Goal: Information Seeking & Learning: Learn about a topic

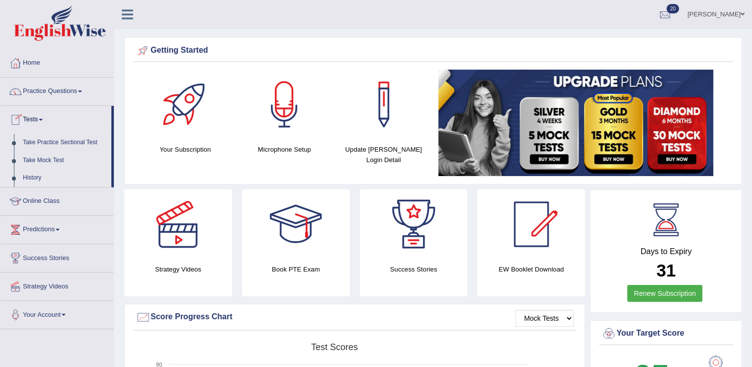
drag, startPoint x: 0, startPoint y: 0, endPoint x: 40, endPoint y: 180, distance: 184.3
click at [40, 180] on link "History" at bounding box center [64, 178] width 93 height 18
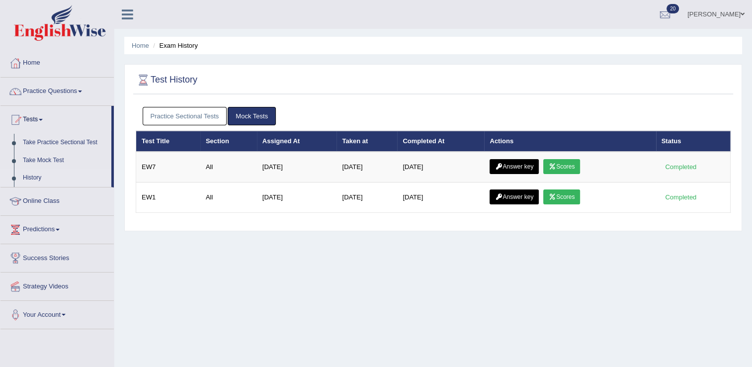
click at [197, 126] on div "Practice Sectional Tests Mock Tests" at bounding box center [433, 116] width 595 height 29
click at [194, 115] on link "Practice Sectional Tests" at bounding box center [185, 116] width 85 height 18
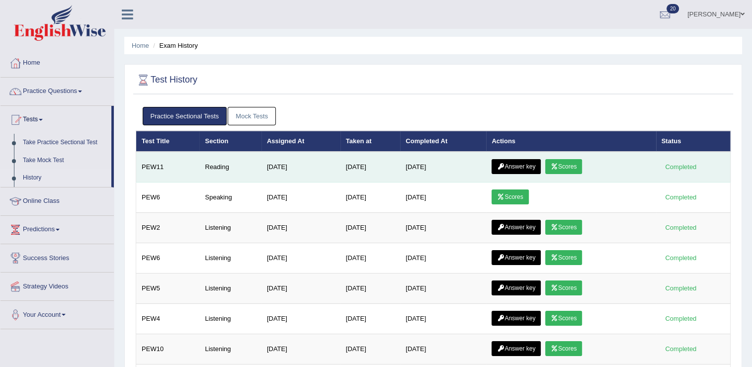
click at [564, 167] on link "Scores" at bounding box center [563, 166] width 37 height 15
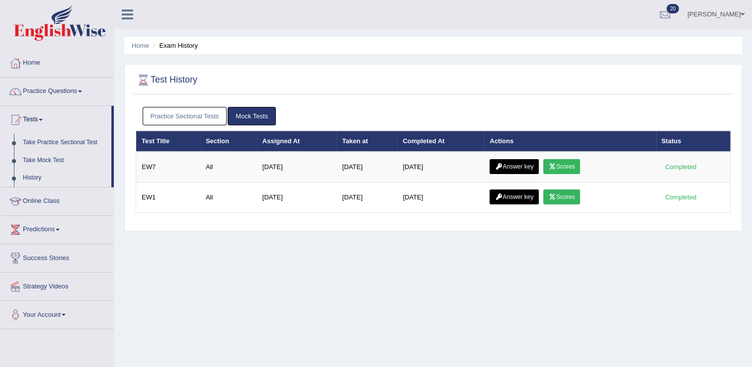
click at [120, 107] on div "Home Exam History Test History Practice Sectional Tests Mock Tests Test Title S…" at bounding box center [433, 248] width 638 height 497
click at [153, 113] on link "Practice Sectional Tests" at bounding box center [185, 116] width 85 height 18
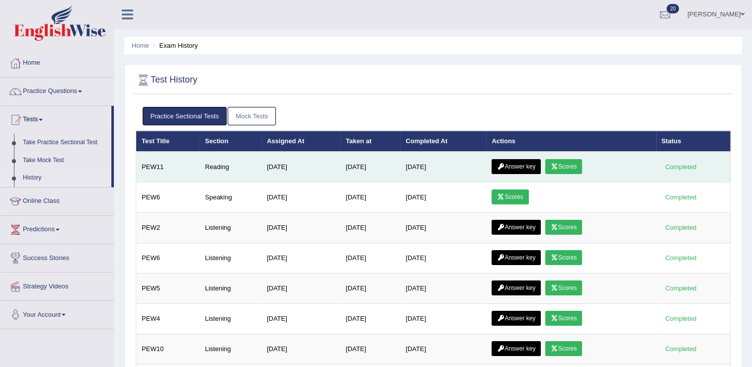
click at [555, 162] on link "Scores" at bounding box center [563, 166] width 37 height 15
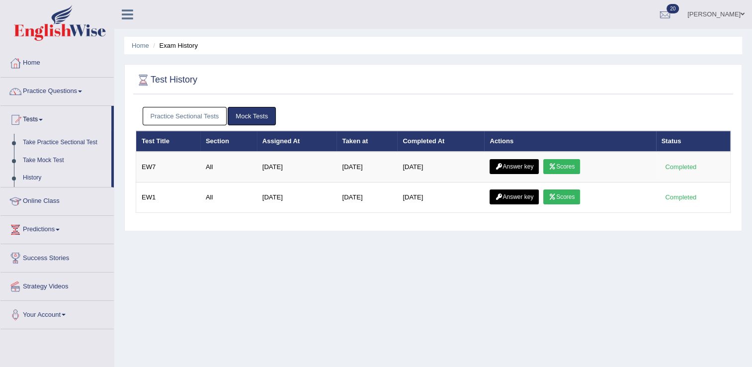
click at [188, 110] on link "Practice Sectional Tests" at bounding box center [185, 116] width 85 height 18
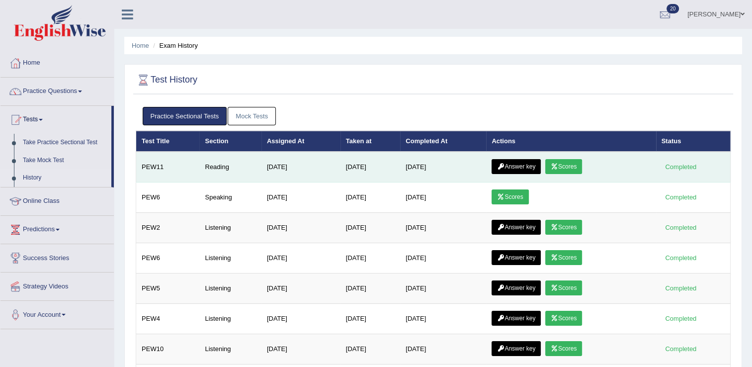
click at [519, 167] on link "Answer key" at bounding box center [516, 166] width 49 height 15
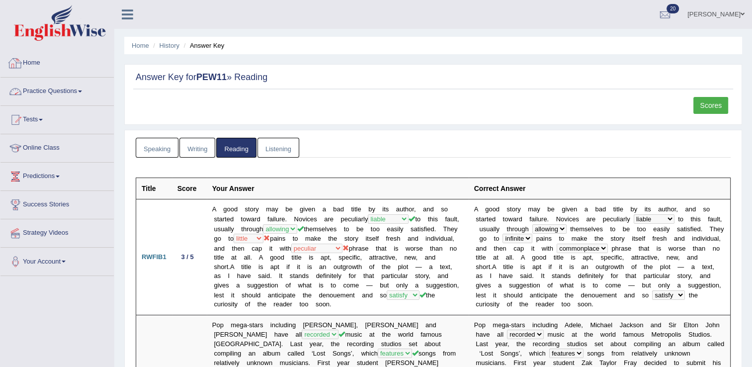
click at [46, 94] on link "Practice Questions" at bounding box center [56, 90] width 113 height 25
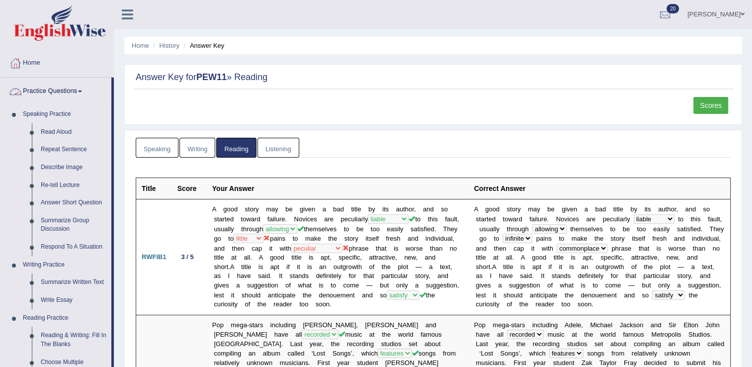
click at [54, 88] on link "Practice Questions" at bounding box center [55, 90] width 111 height 25
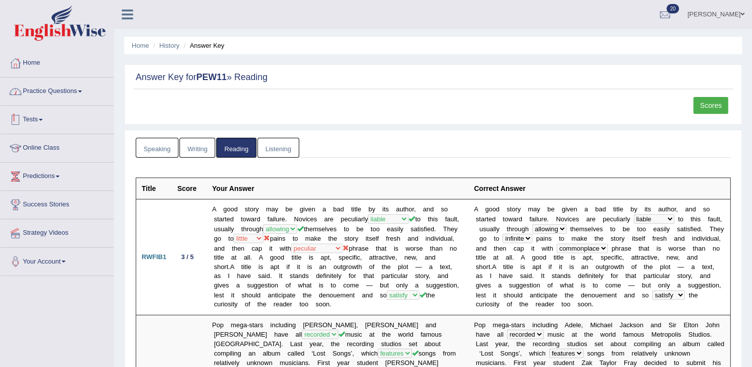
click at [53, 87] on link "Practice Questions" at bounding box center [56, 90] width 113 height 25
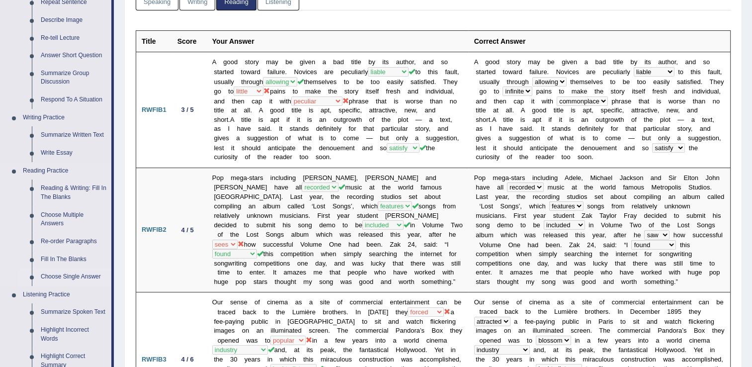
scroll to position [199, 0]
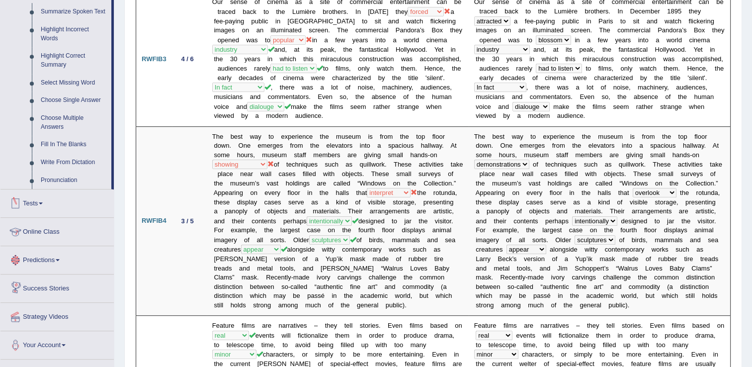
click at [59, 208] on link "Tests" at bounding box center [56, 201] width 113 height 25
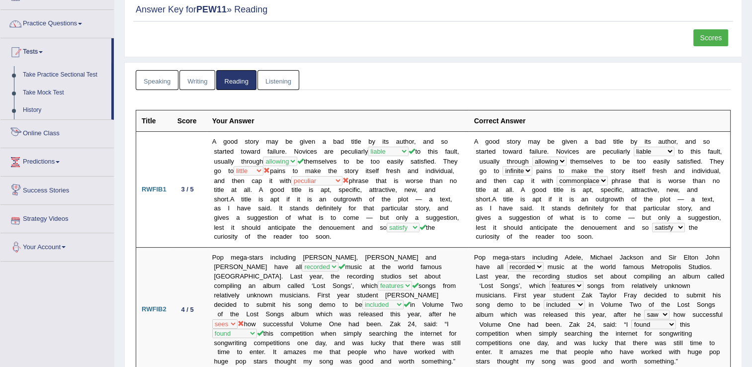
scroll to position [16, 0]
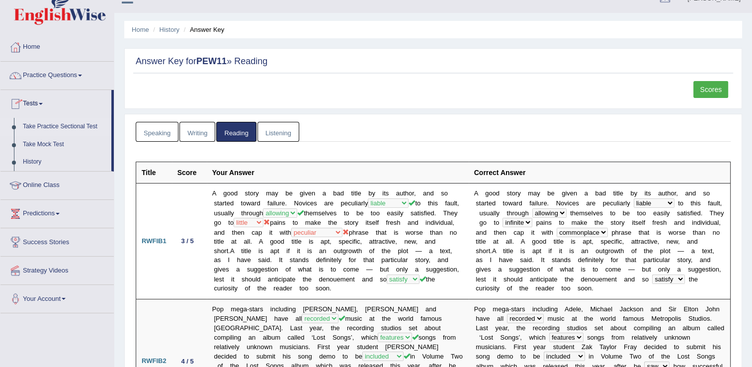
click at [50, 126] on link "Take Practice Sectional Test" at bounding box center [64, 127] width 93 height 18
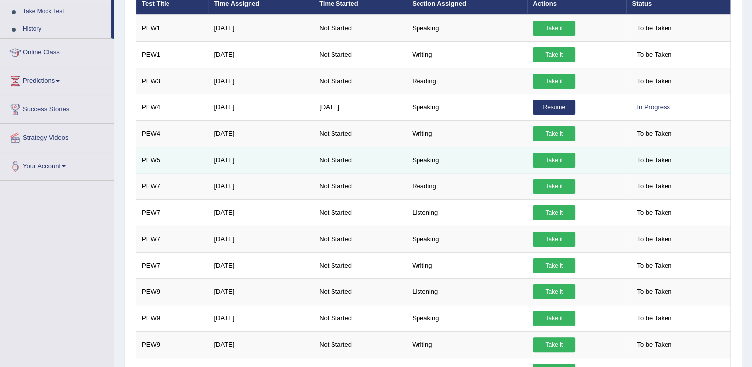
scroll to position [6, 0]
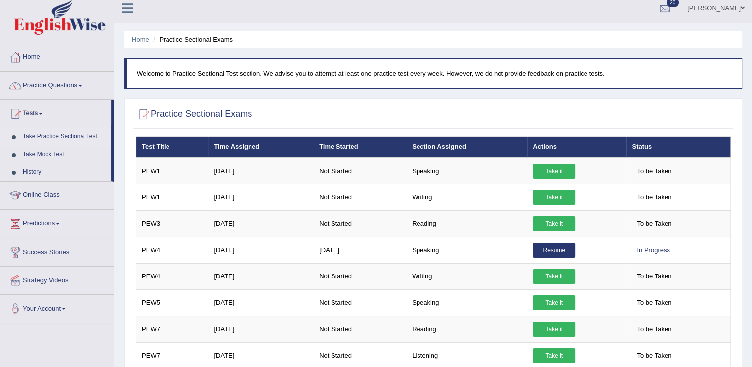
click at [48, 137] on link "Take Practice Sectional Test" at bounding box center [64, 137] width 93 height 18
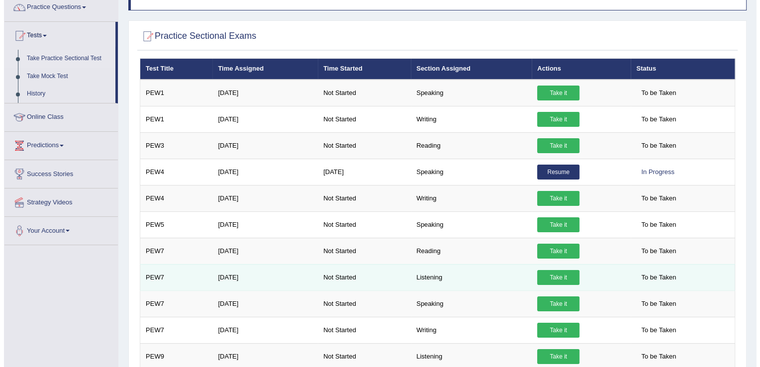
scroll to position [56, 0]
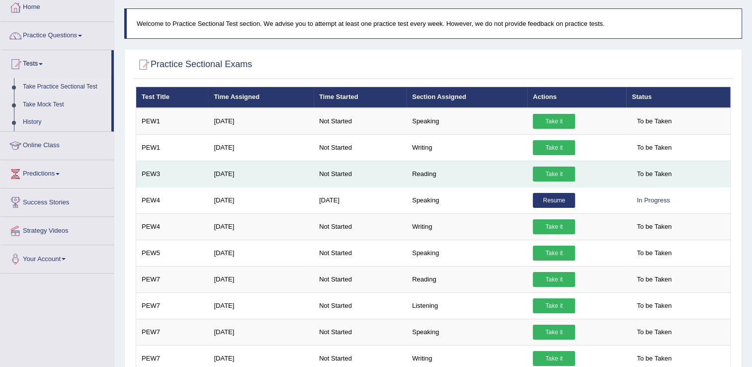
click at [567, 174] on link "Take it" at bounding box center [554, 174] width 42 height 15
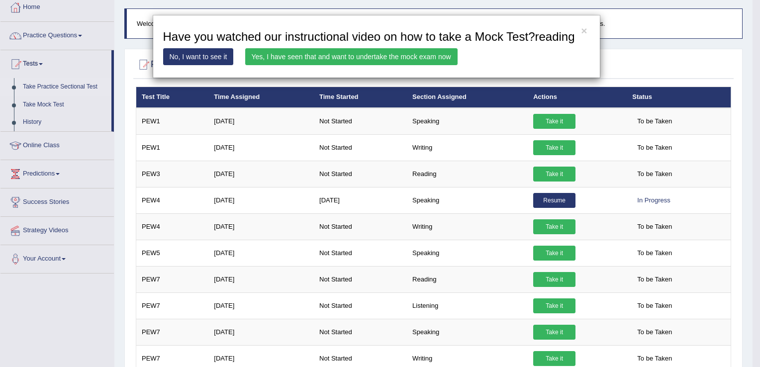
click at [412, 56] on link "Yes, I have seen that and want to undertake the mock exam now" at bounding box center [351, 56] width 212 height 17
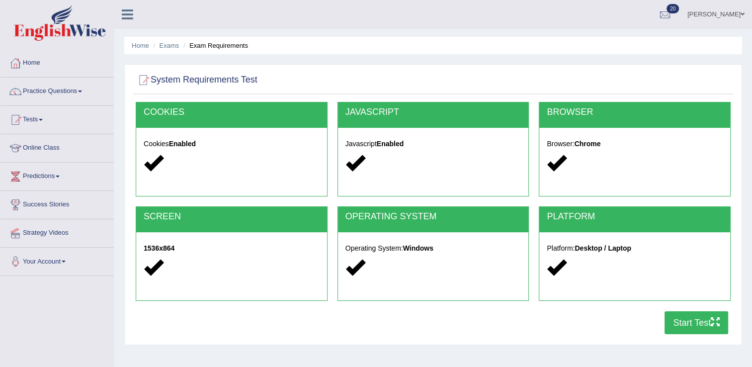
click at [694, 334] on div "COOKIES Cookies Enabled JAVASCRIPT Javascript Enabled BROWSER Browser: Chrome S…" at bounding box center [433, 221] width 600 height 238
click at [687, 323] on button "Start Test" at bounding box center [697, 322] width 64 height 23
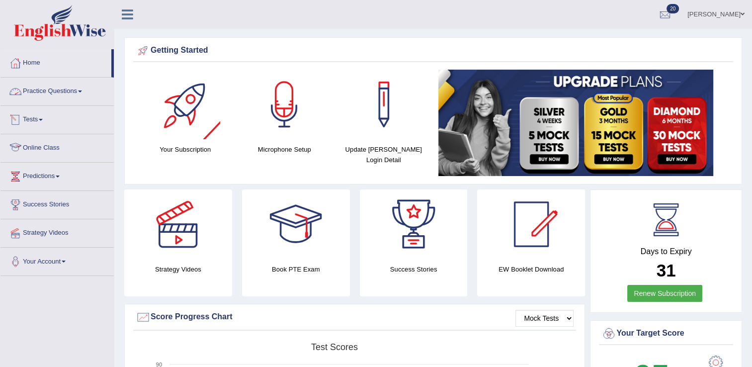
click at [48, 92] on link "Practice Questions" at bounding box center [56, 90] width 113 height 25
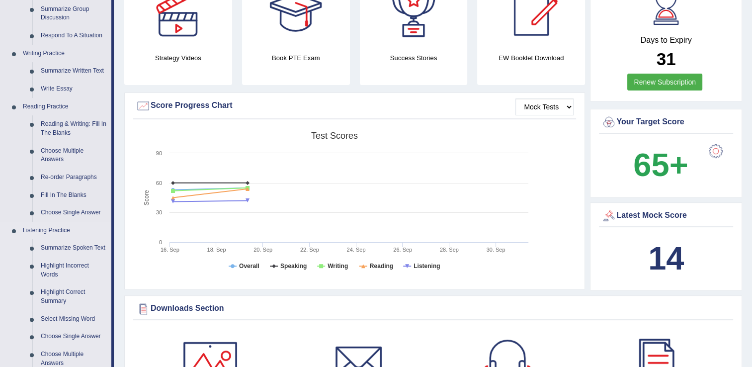
scroll to position [298, 0]
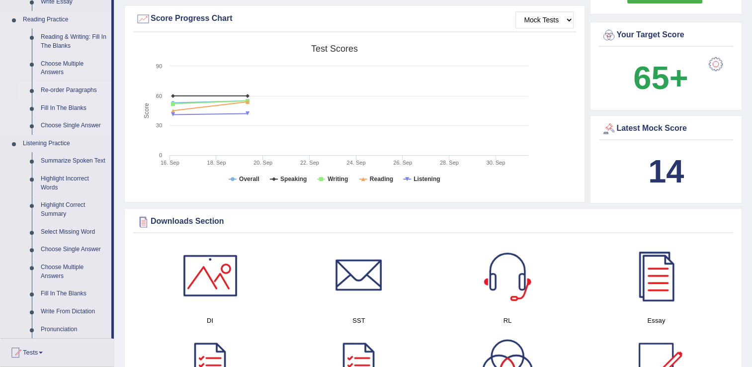
click at [66, 89] on link "Re-order Paragraphs" at bounding box center [73, 91] width 75 height 18
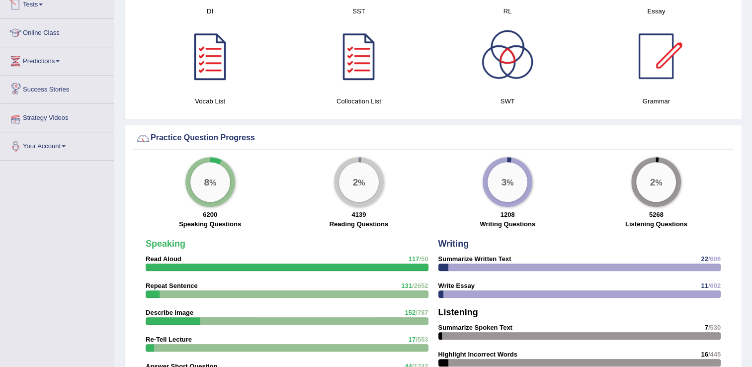
scroll to position [580, 0]
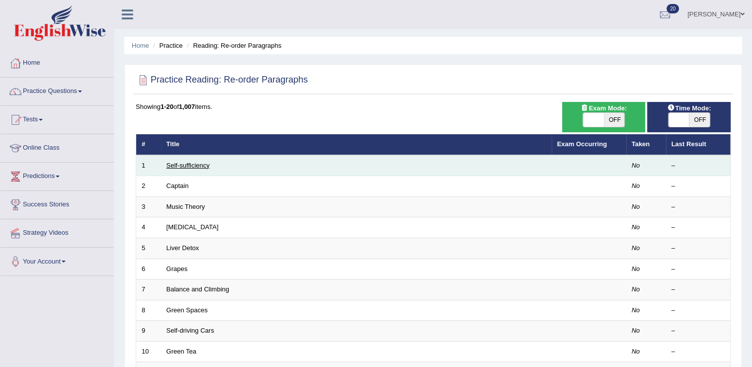
click at [176, 162] on link "Self-sufficiency" at bounding box center [188, 165] width 43 height 7
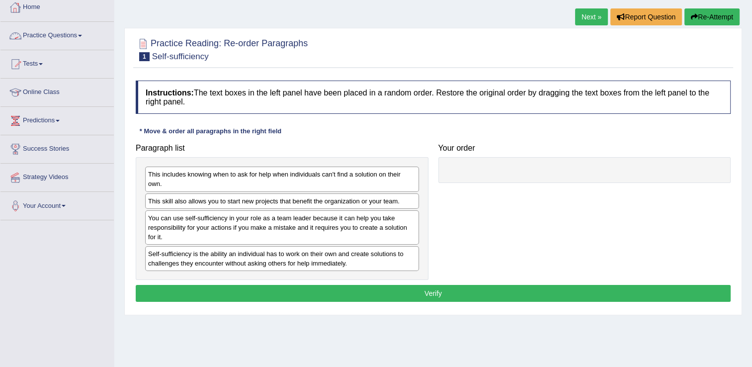
scroll to position [99, 0]
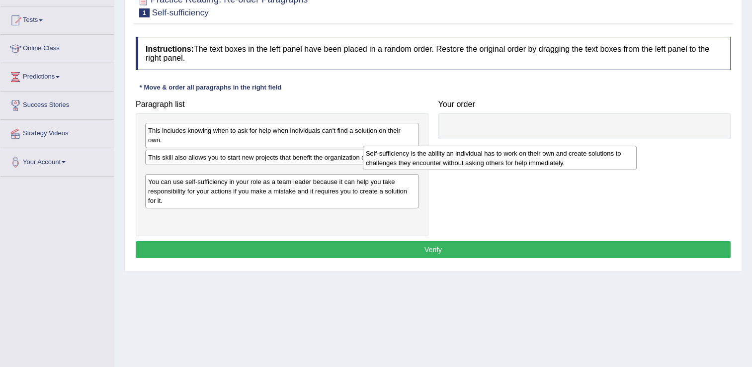
drag, startPoint x: 209, startPoint y: 218, endPoint x: 473, endPoint y: 152, distance: 272.2
click at [473, 152] on div "Self-sufficiency is the ability an individual has to work on their own and crea…" at bounding box center [500, 158] width 274 height 25
drag, startPoint x: 262, startPoint y: 184, endPoint x: 561, endPoint y: 162, distance: 299.7
click at [561, 162] on div "Self-sufficiency is the ability an individual has to work on their own and crea…" at bounding box center [556, 156] width 274 height 25
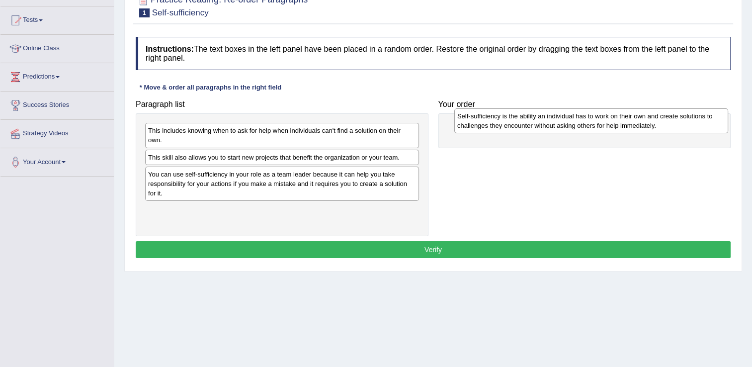
drag, startPoint x: 264, startPoint y: 176, endPoint x: 573, endPoint y: 118, distance: 314.6
click at [573, 118] on div "Self-sufficiency is the ability an individual has to work on their own and crea…" at bounding box center [591, 120] width 274 height 25
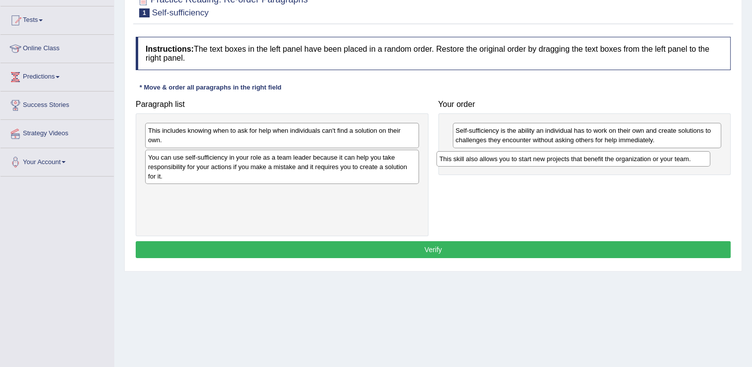
drag, startPoint x: 272, startPoint y: 162, endPoint x: 542, endPoint y: 160, distance: 270.0
click at [542, 160] on div "This skill also allows you to start new projects that benefit the organization …" at bounding box center [574, 158] width 274 height 15
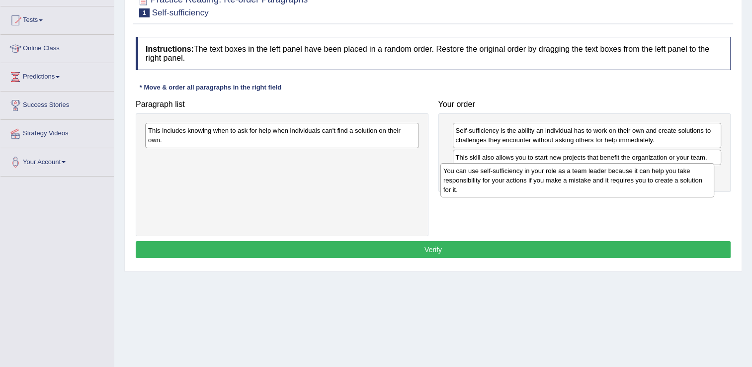
drag, startPoint x: 254, startPoint y: 169, endPoint x: 550, endPoint y: 182, distance: 297.1
click at [550, 182] on div "You can use self-sufficiency in your role as a team leader because it can help …" at bounding box center [577, 180] width 274 height 34
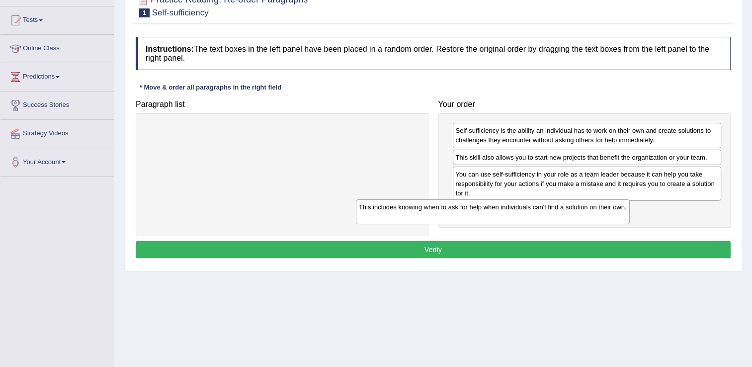
drag, startPoint x: 300, startPoint y: 135, endPoint x: 558, endPoint y: 204, distance: 267.0
click at [558, 204] on div "This includes knowing when to ask for help when individuals can't find a soluti…" at bounding box center [493, 211] width 274 height 25
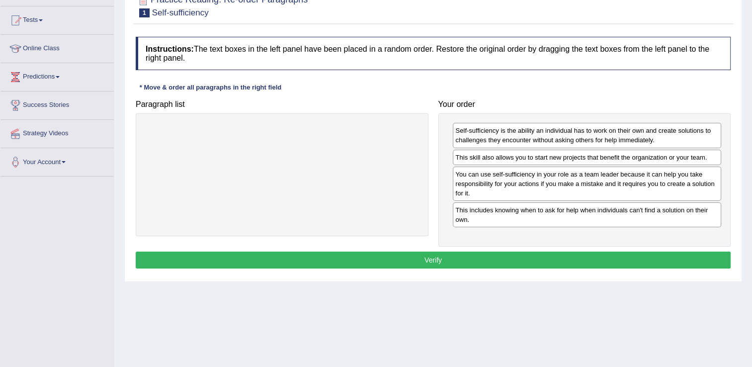
click at [514, 248] on div "Instructions: The text boxes in the left panel have been placed in a random ord…" at bounding box center [433, 154] width 600 height 245
click at [517, 256] on button "Verify" at bounding box center [433, 260] width 595 height 17
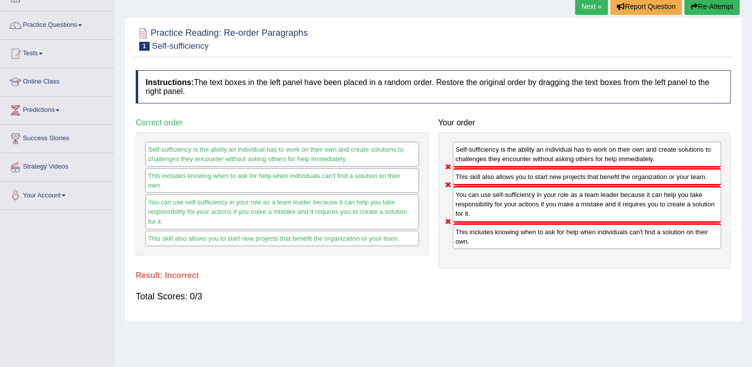
scroll to position [50, 0]
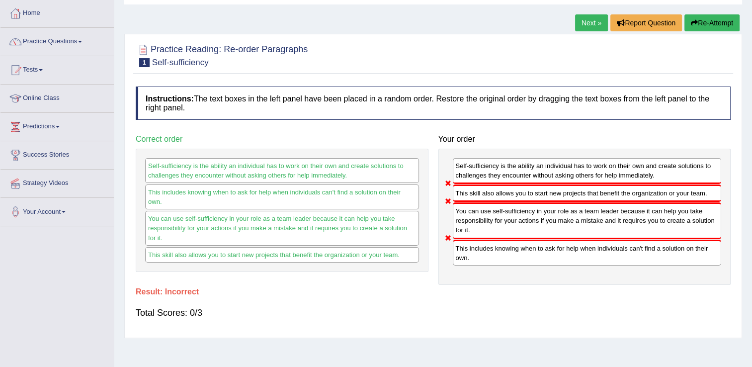
click at [717, 22] on button "Re-Attempt" at bounding box center [712, 22] width 55 height 17
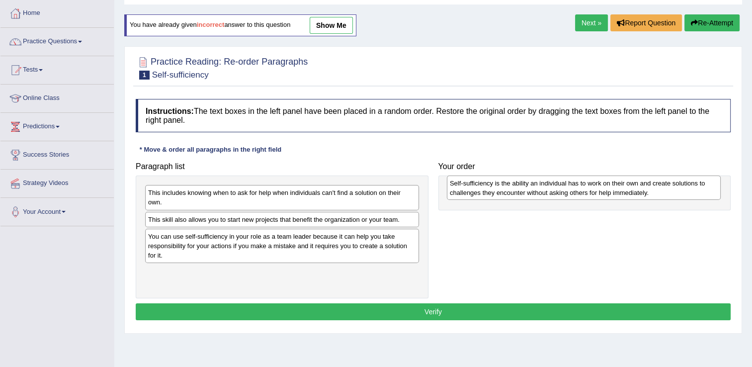
drag, startPoint x: 229, startPoint y: 282, endPoint x: 532, endPoint y: 193, distance: 316.7
click at [532, 193] on div "Self-sufficiency is the ability an individual has to work on their own and crea…" at bounding box center [584, 188] width 274 height 25
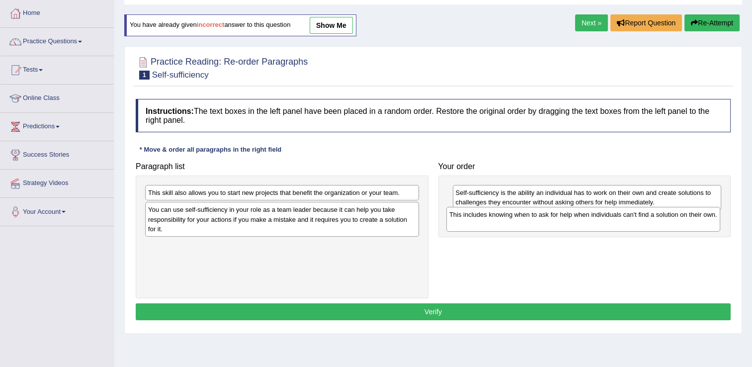
drag, startPoint x: 221, startPoint y: 195, endPoint x: 522, endPoint y: 217, distance: 302.1
click at [522, 217] on div "This includes knowing when to ask for help when individuals can't find a soluti…" at bounding box center [583, 219] width 274 height 25
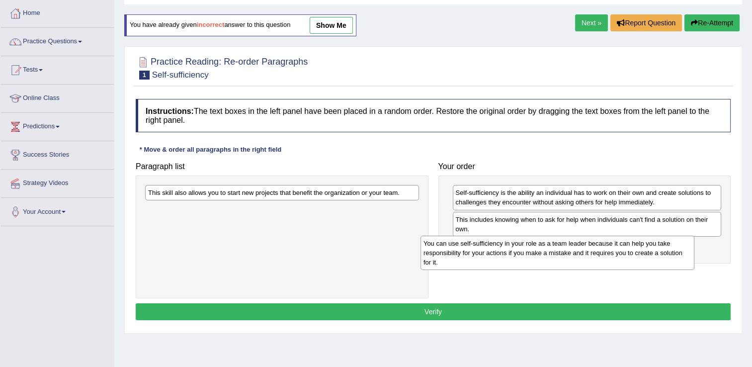
drag, startPoint x: 286, startPoint y: 220, endPoint x: 562, endPoint y: 254, distance: 277.5
click at [562, 254] on div "You can use self-sufficiency in your role as a team leader because it can help …" at bounding box center [558, 253] width 274 height 34
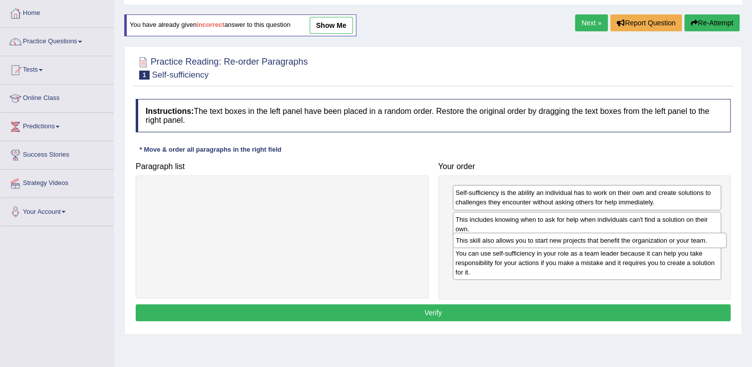
drag, startPoint x: 303, startPoint y: 193, endPoint x: 611, endPoint y: 241, distance: 311.4
click at [611, 241] on div "This skill also allows you to start new projects that benefit the organization …" at bounding box center [590, 240] width 274 height 15
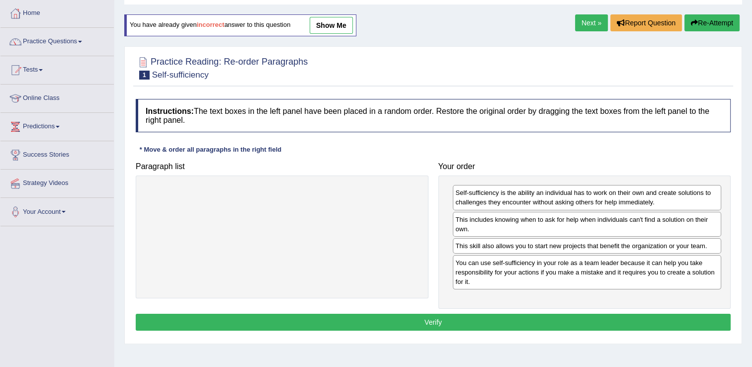
click at [540, 316] on button "Verify" at bounding box center [433, 322] width 595 height 17
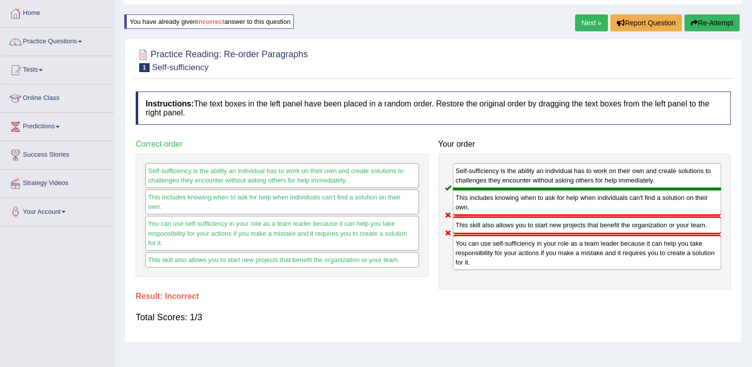
click at [710, 26] on button "Re-Attempt" at bounding box center [712, 22] width 55 height 17
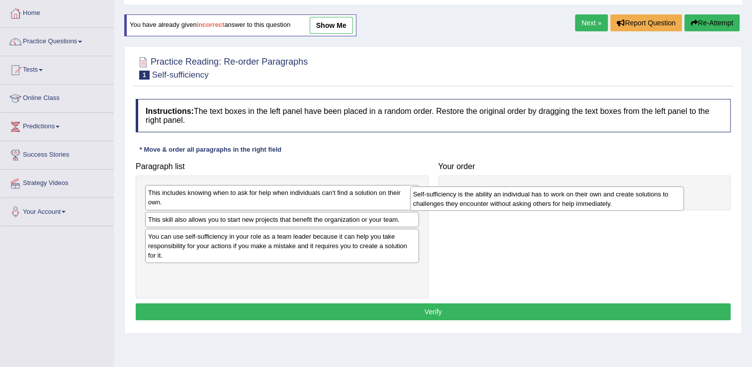
drag, startPoint x: 210, startPoint y: 281, endPoint x: 475, endPoint y: 204, distance: 276.1
click at [475, 204] on div "Self-sufficiency is the ability an individual has to work on their own and crea…" at bounding box center [547, 198] width 274 height 25
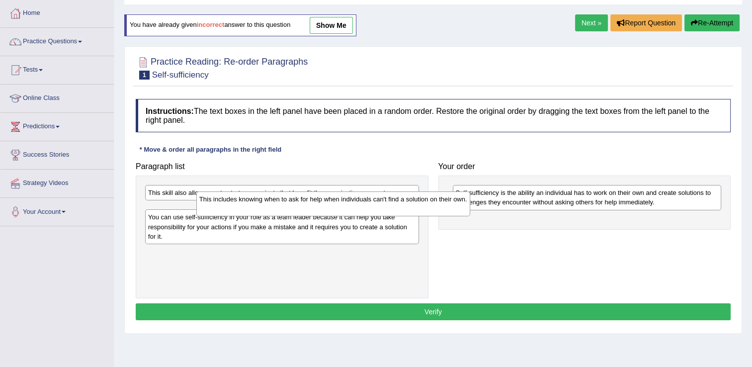
drag, startPoint x: 195, startPoint y: 195, endPoint x: 247, endPoint y: 201, distance: 51.6
click at [247, 201] on div "This includes knowing when to ask for help when individuals can't find a soluti…" at bounding box center [333, 203] width 274 height 25
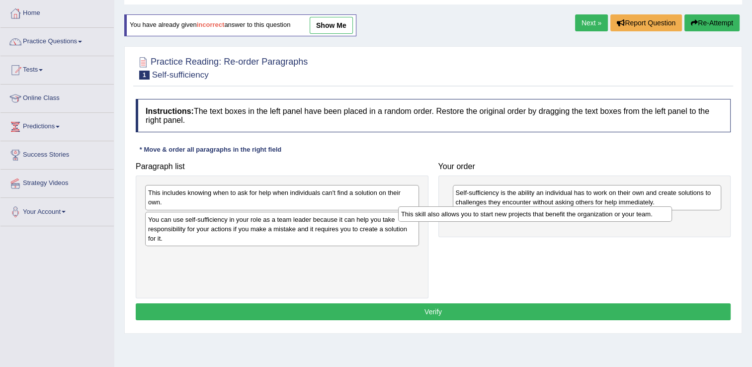
drag, startPoint x: 224, startPoint y: 194, endPoint x: 477, endPoint y: 215, distance: 254.0
click at [477, 215] on div "This skill also allows you to start new projects that benefit the organization …" at bounding box center [535, 213] width 274 height 15
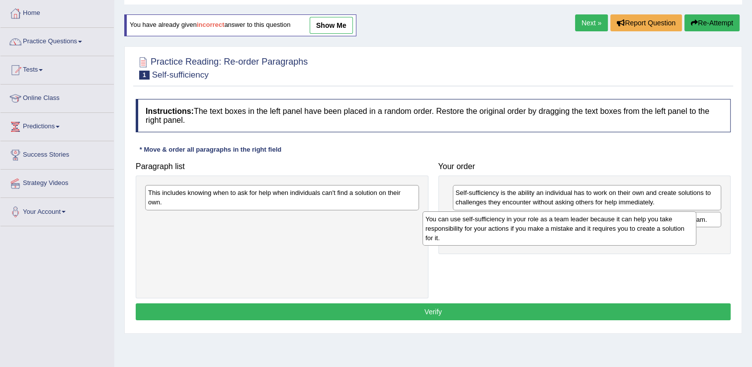
drag, startPoint x: 195, startPoint y: 224, endPoint x: 474, endPoint y: 224, distance: 278.4
click at [474, 224] on div "You can use self-sufficiency in your role as a team leader because it can help …" at bounding box center [560, 228] width 274 height 34
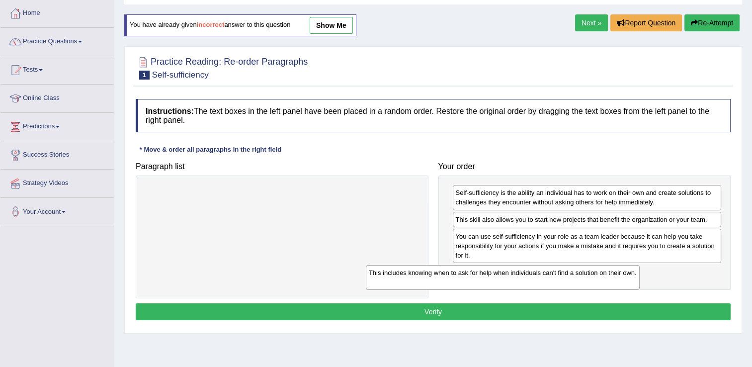
drag, startPoint x: 302, startPoint y: 206, endPoint x: 525, endPoint y: 286, distance: 236.7
click at [525, 286] on div "This includes knowing when to ask for help when individuals can't find a soluti…" at bounding box center [503, 277] width 274 height 25
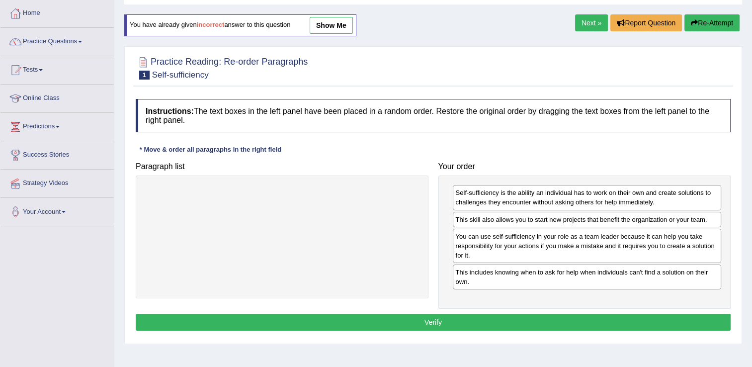
click at [516, 320] on button "Verify" at bounding box center [433, 322] width 595 height 17
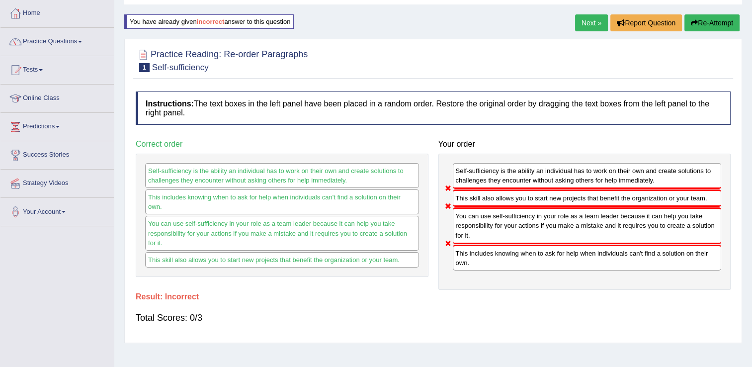
click at [698, 19] on button "Re-Attempt" at bounding box center [712, 22] width 55 height 17
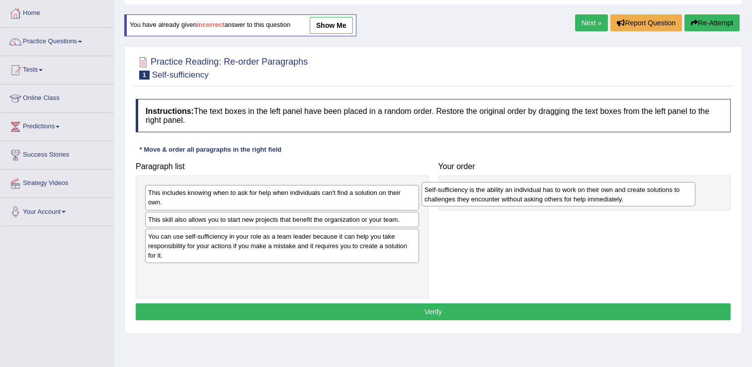
drag, startPoint x: 227, startPoint y: 273, endPoint x: 483, endPoint y: 198, distance: 267.4
click at [483, 198] on div "Self-sufficiency is the ability an individual has to work on their own and crea…" at bounding box center [559, 194] width 274 height 25
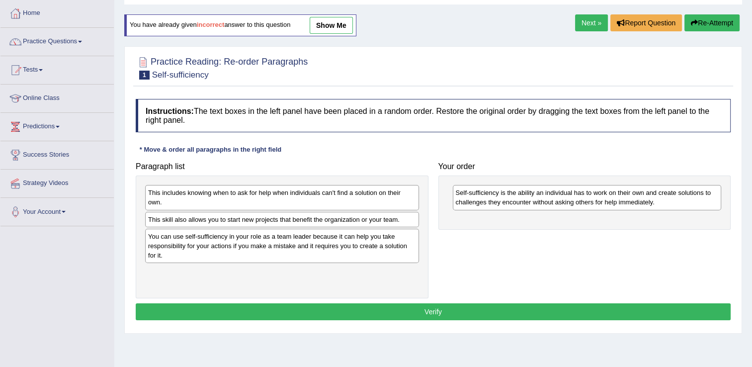
click at [208, 218] on div "This skill also allows you to start new projects that benefit the organization …" at bounding box center [282, 219] width 274 height 15
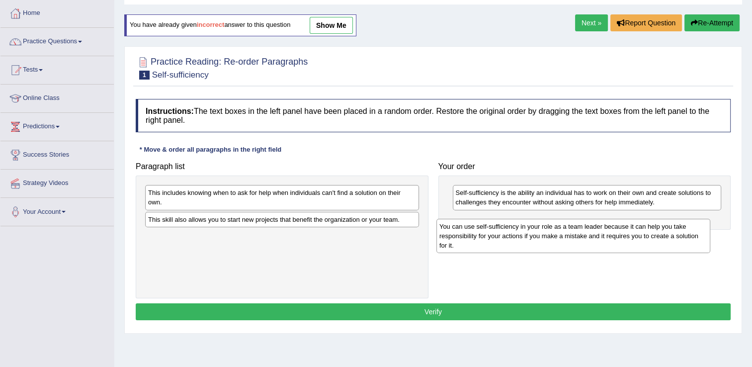
drag, startPoint x: 246, startPoint y: 243, endPoint x: 539, endPoint y: 228, distance: 293.7
click at [539, 228] on div "You can use self-sufficiency in your role as a team leader because it can help …" at bounding box center [574, 236] width 274 height 34
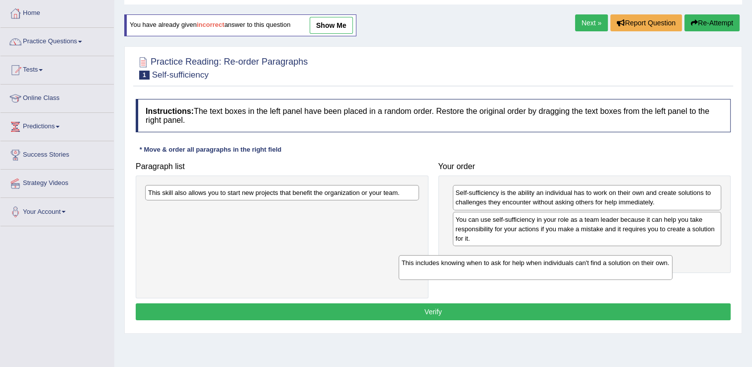
drag, startPoint x: 297, startPoint y: 199, endPoint x: 561, endPoint y: 266, distance: 272.3
click at [561, 266] on div "This includes knowing when to ask for help when individuals can't find a soluti…" at bounding box center [536, 267] width 274 height 25
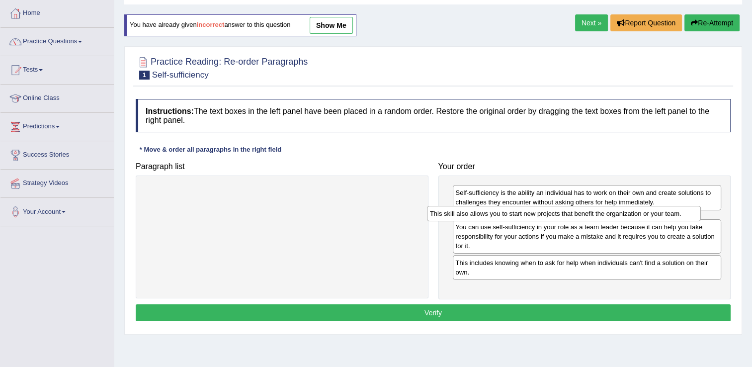
drag, startPoint x: 294, startPoint y: 197, endPoint x: 557, endPoint y: 215, distance: 263.6
click at [557, 215] on div "This skill also allows you to start new projects that benefit the organization …" at bounding box center [564, 213] width 274 height 15
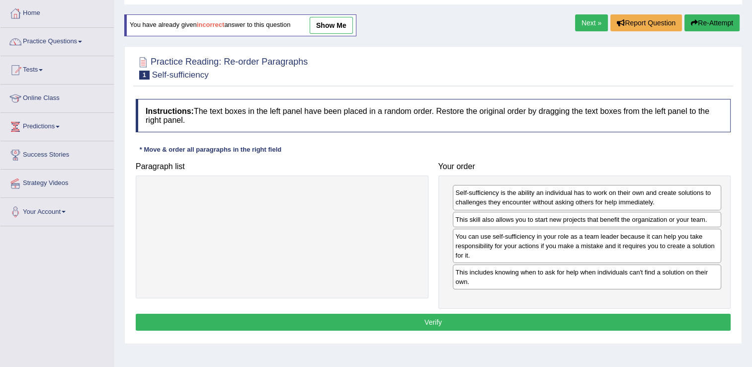
click at [535, 317] on button "Verify" at bounding box center [433, 322] width 595 height 17
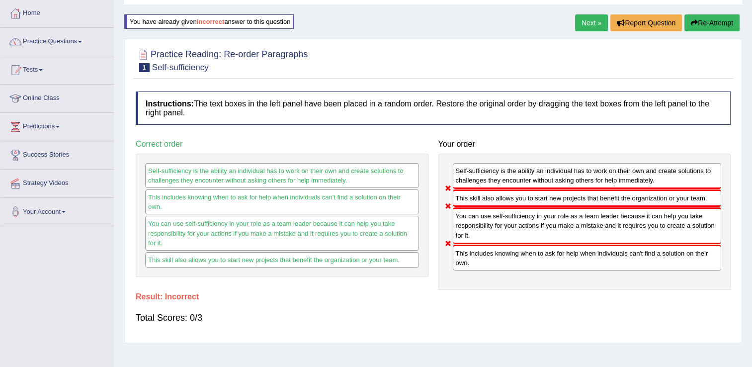
click at [720, 23] on button "Re-Attempt" at bounding box center [712, 22] width 55 height 17
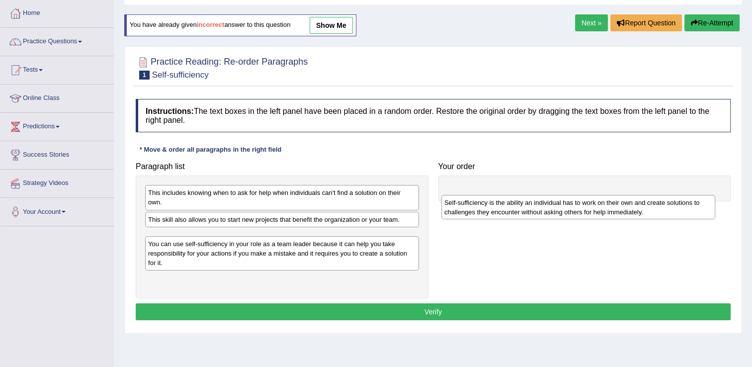
drag, startPoint x: 207, startPoint y: 273, endPoint x: 504, endPoint y: 199, distance: 305.8
click at [504, 199] on div "Self-sufficiency is the ability an individual has to work on their own and crea…" at bounding box center [578, 207] width 274 height 25
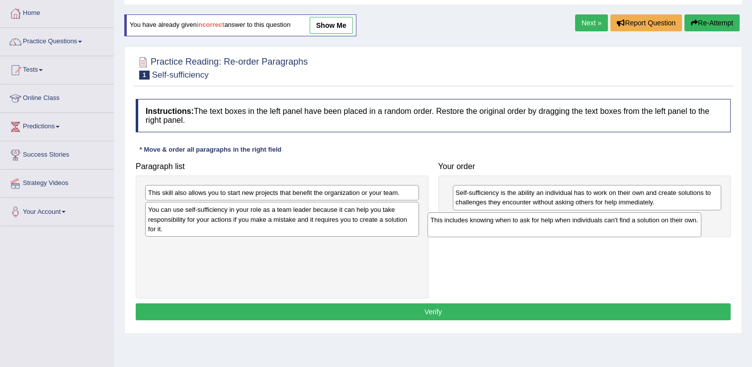
drag, startPoint x: 197, startPoint y: 205, endPoint x: 473, endPoint y: 229, distance: 276.9
click at [473, 229] on div "This includes knowing when to ask for help when individuals can't find a soluti…" at bounding box center [565, 224] width 274 height 25
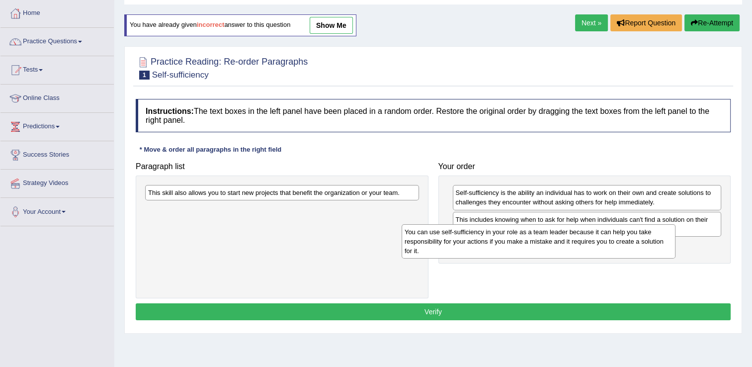
drag, startPoint x: 264, startPoint y: 212, endPoint x: 555, endPoint y: 242, distance: 292.4
click at [555, 242] on div "You can use self-sufficiency in your role as a team leader because it can help …" at bounding box center [539, 241] width 274 height 34
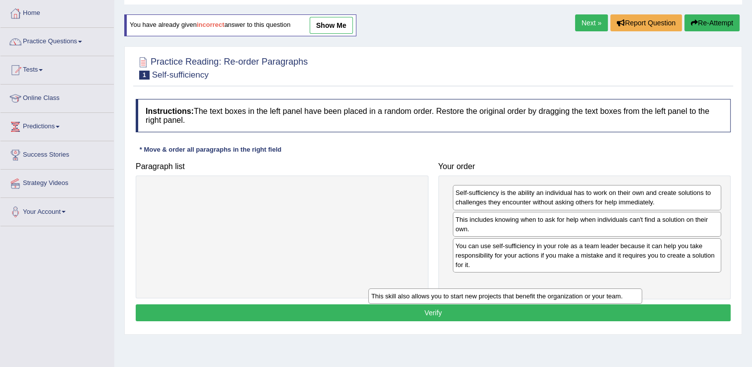
drag, startPoint x: 348, startPoint y: 194, endPoint x: 571, endPoint y: 297, distance: 246.0
click at [571, 297] on div "This skill also allows you to start new projects that benefit the organization …" at bounding box center [505, 295] width 274 height 15
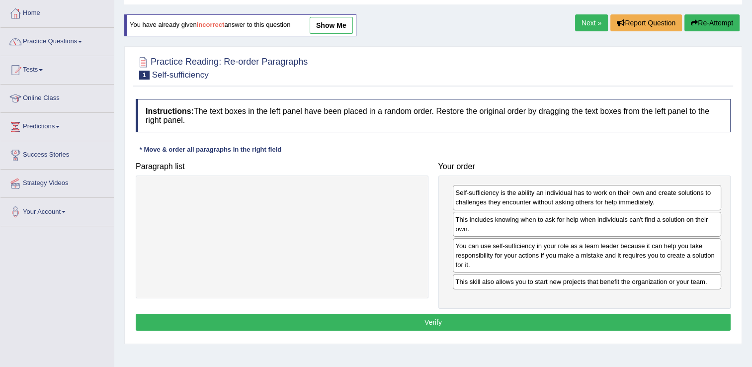
click at [531, 304] on div "Self-sufficiency is the ability an individual has to work on their own and crea…" at bounding box center [585, 242] width 293 height 133
click at [527, 314] on button "Verify" at bounding box center [433, 322] width 595 height 17
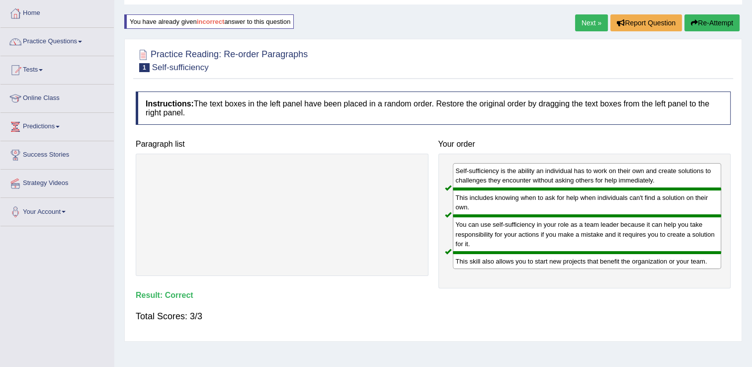
click at [707, 21] on button "Re-Attempt" at bounding box center [712, 22] width 55 height 17
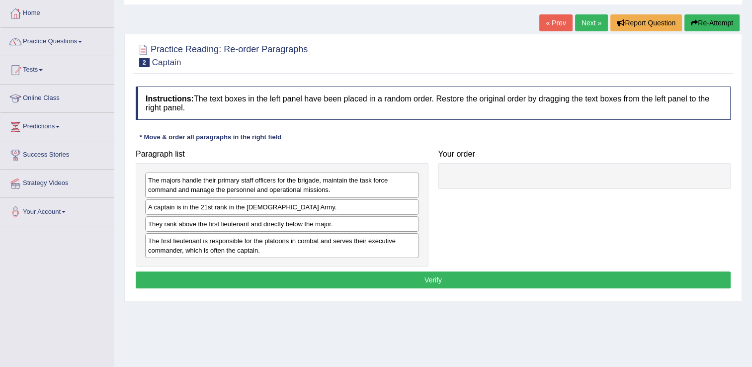
scroll to position [99, 0]
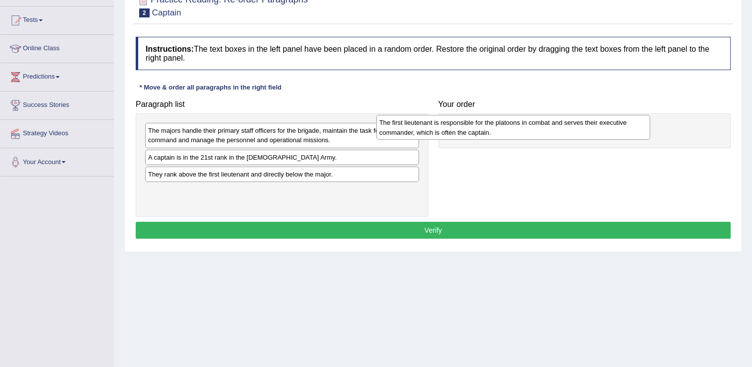
drag, startPoint x: 243, startPoint y: 196, endPoint x: 474, endPoint y: 128, distance: 240.9
click at [474, 128] on div "The first lieutenant is responsible for the platoons in combat and serves their…" at bounding box center [513, 127] width 274 height 25
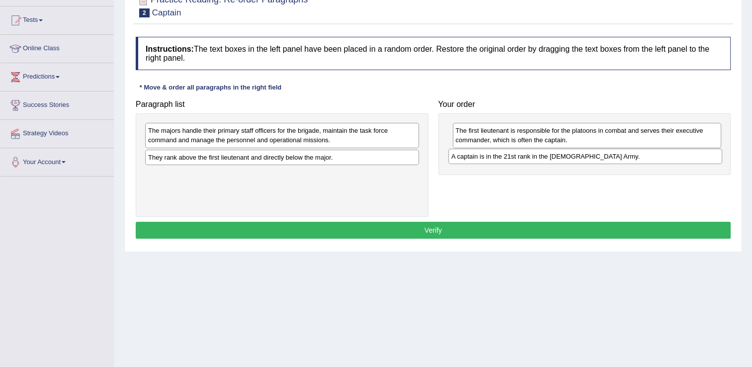
drag, startPoint x: 234, startPoint y: 158, endPoint x: 537, endPoint y: 158, distance: 303.3
click at [537, 158] on div "A captain is in the 21st rank in the [DEMOGRAPHIC_DATA] Army." at bounding box center [585, 156] width 274 height 15
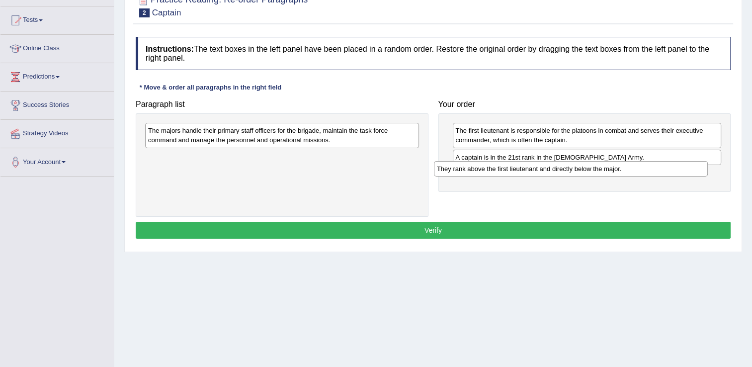
drag, startPoint x: 253, startPoint y: 156, endPoint x: 541, endPoint y: 168, distance: 289.1
click at [541, 168] on div "They rank above the first lieutenant and directly below the major." at bounding box center [571, 168] width 274 height 15
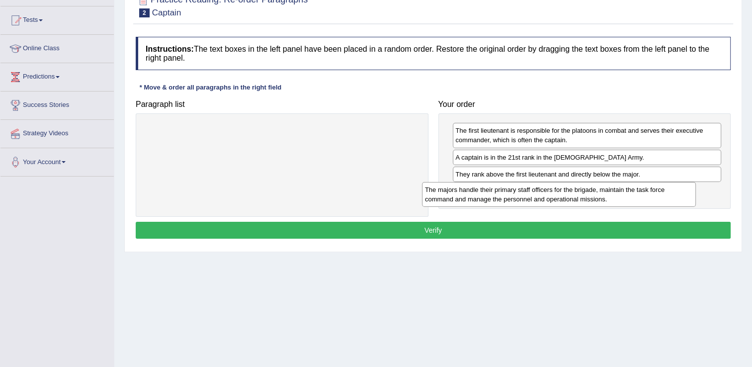
drag, startPoint x: 256, startPoint y: 129, endPoint x: 533, endPoint y: 188, distance: 283.7
click at [533, 188] on div "The majors handle their primary staff officers for the brigade, maintain the ta…" at bounding box center [559, 194] width 274 height 25
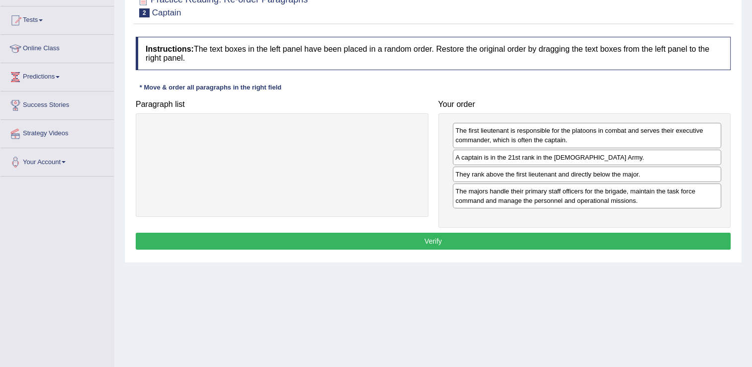
click at [524, 234] on button "Verify" at bounding box center [433, 241] width 595 height 17
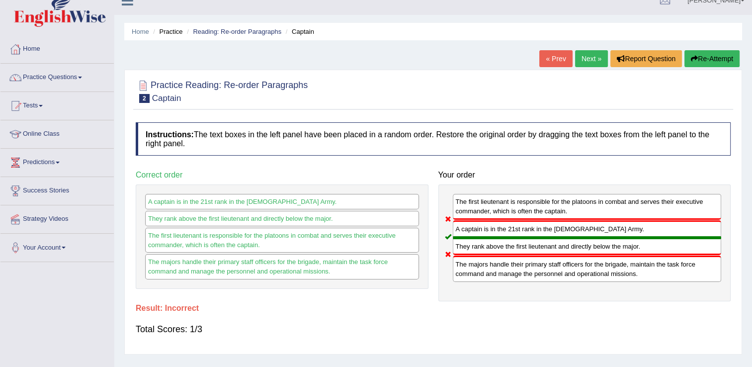
scroll to position [0, 0]
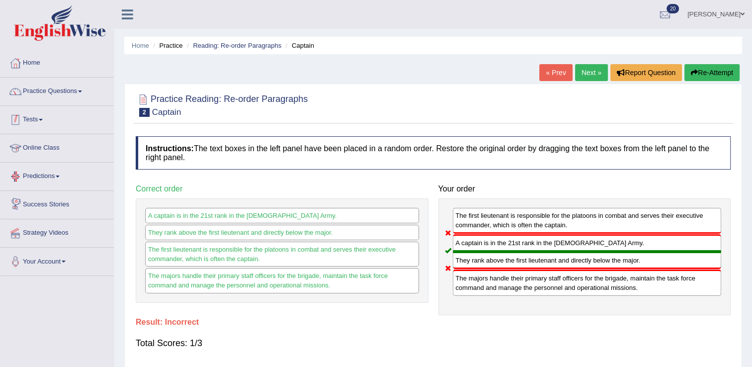
click at [41, 121] on link "Tests" at bounding box center [56, 118] width 113 height 25
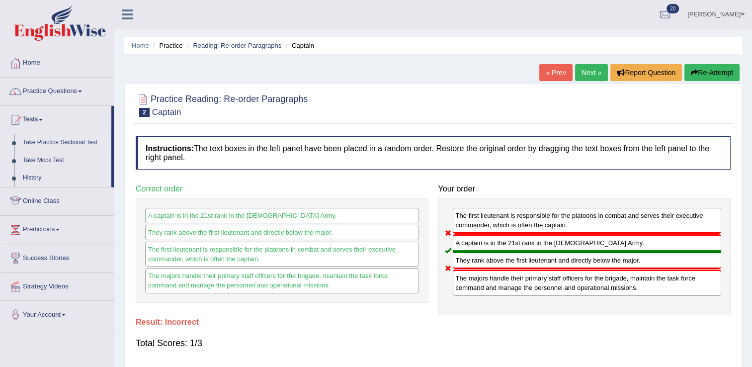
click at [55, 144] on link "Take Practice Sectional Test" at bounding box center [64, 143] width 93 height 18
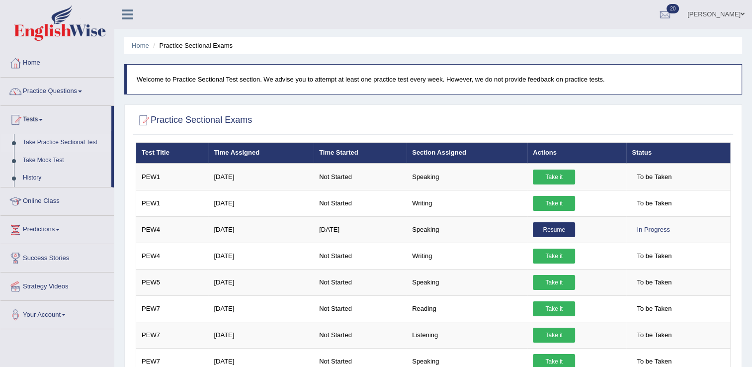
click at [60, 143] on link "Take Practice Sectional Test" at bounding box center [64, 143] width 93 height 18
click at [57, 138] on link "Take Practice Sectional Test" at bounding box center [64, 143] width 93 height 18
click at [40, 89] on link "Practice Questions" at bounding box center [56, 90] width 113 height 25
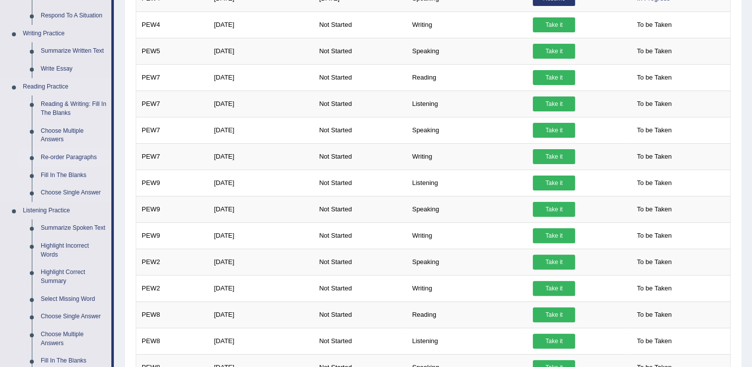
scroll to position [249, 0]
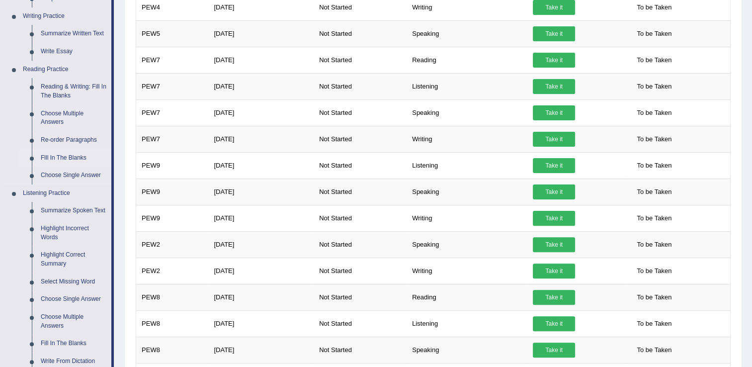
click at [72, 156] on link "Fill In The Blanks" at bounding box center [73, 158] width 75 height 18
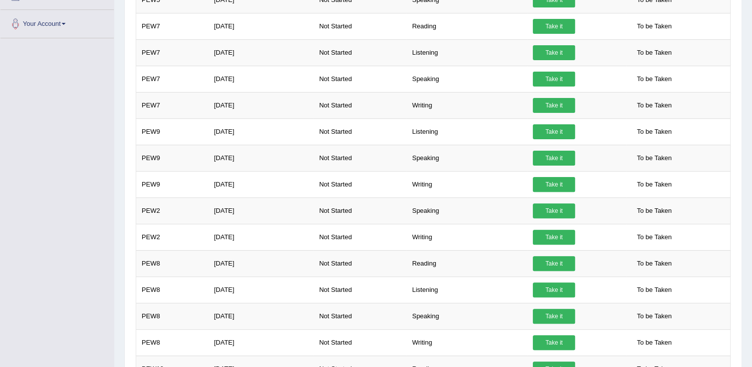
scroll to position [324, 0]
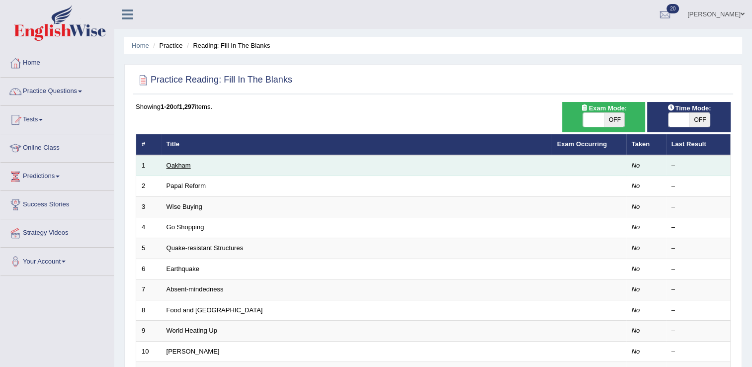
click at [173, 167] on link "Oakham" at bounding box center [179, 165] width 24 height 7
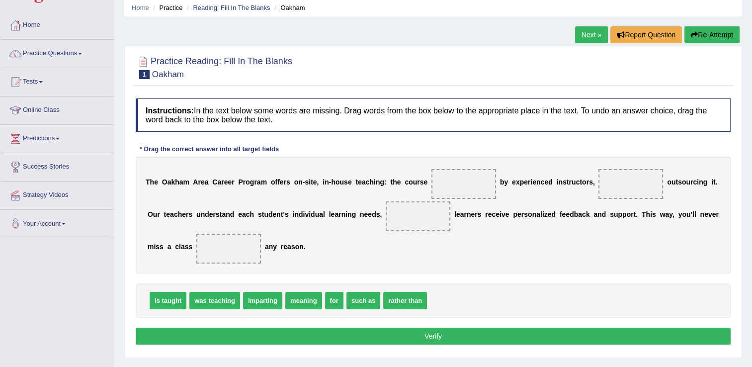
scroll to position [99, 0]
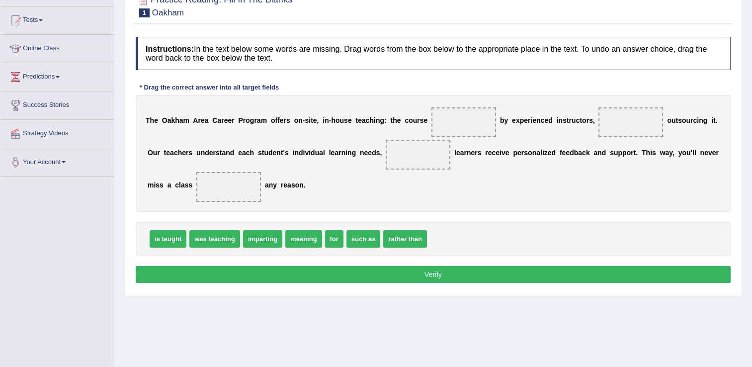
click at [432, 123] on span at bounding box center [464, 122] width 65 height 30
drag, startPoint x: 176, startPoint y: 239, endPoint x: 464, endPoint y: 128, distance: 308.9
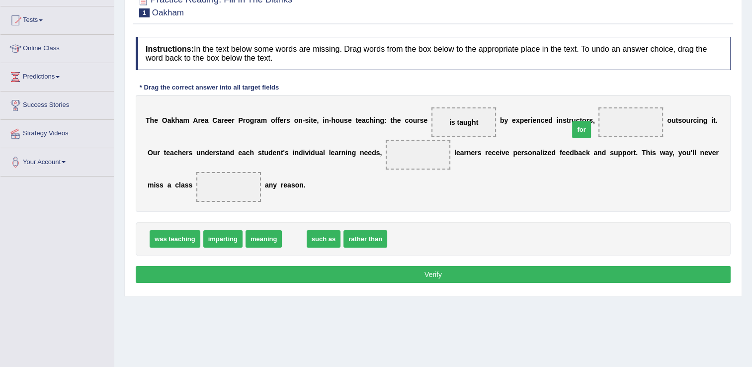
drag, startPoint x: 287, startPoint y: 239, endPoint x: 582, endPoint y: 128, distance: 315.4
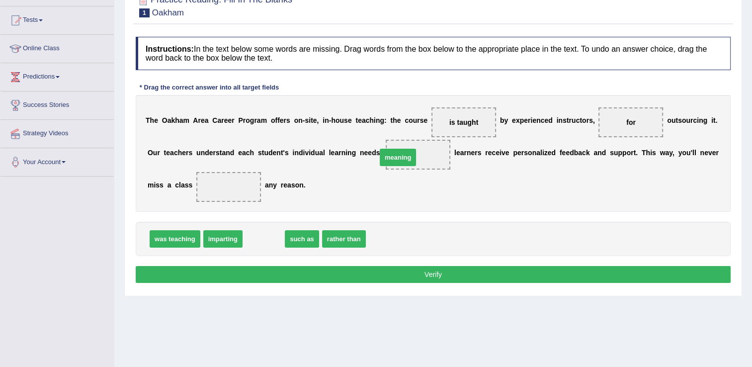
drag, startPoint x: 263, startPoint y: 241, endPoint x: 397, endPoint y: 159, distance: 157.3
drag, startPoint x: 612, startPoint y: 120, endPoint x: 525, endPoint y: 127, distance: 87.2
click at [525, 127] on div "T h e O a k h a m A r e a C a r e e r P r o g r a m o f f e r s o n - s i t e ,…" at bounding box center [433, 153] width 595 height 117
click at [599, 125] on span "for" at bounding box center [631, 122] width 65 height 30
click at [602, 123] on span "for" at bounding box center [631, 122] width 65 height 30
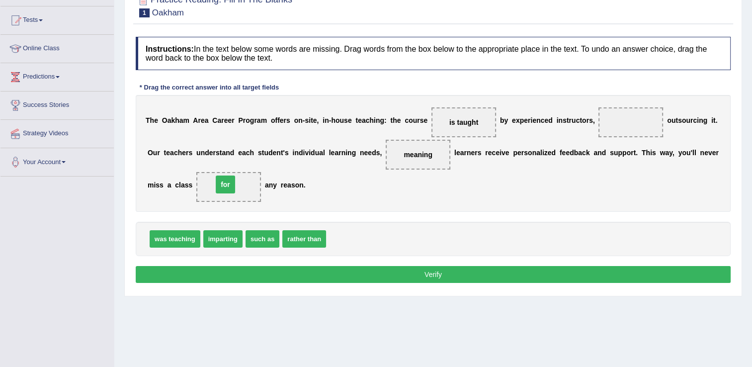
drag, startPoint x: 609, startPoint y: 122, endPoint x: 203, endPoint y: 184, distance: 410.4
drag, startPoint x: 258, startPoint y: 239, endPoint x: 602, endPoint y: 125, distance: 362.1
click at [521, 267] on button "Verify" at bounding box center [433, 274] width 595 height 17
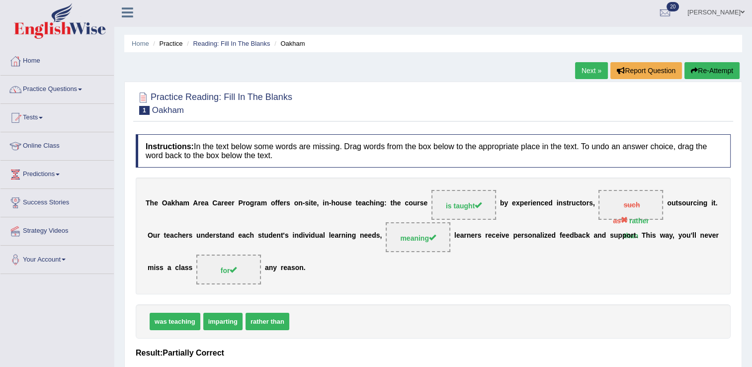
scroll to position [0, 0]
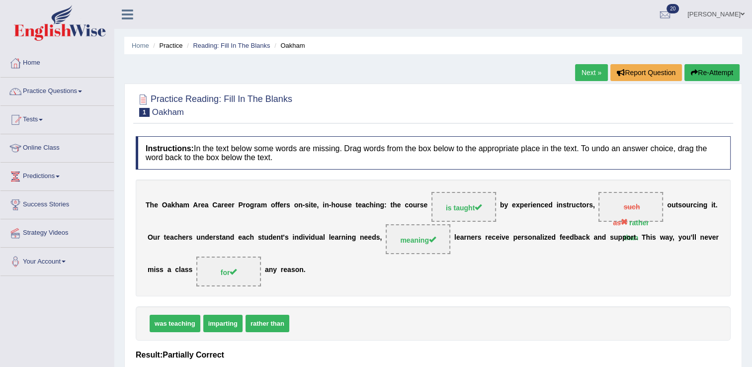
click at [588, 73] on link "Next »" at bounding box center [591, 72] width 33 height 17
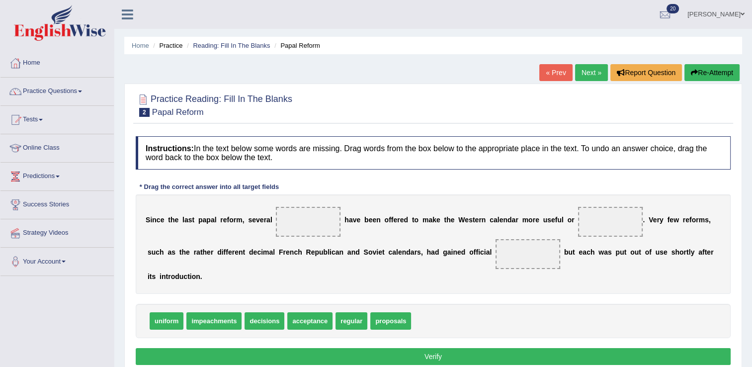
scroll to position [50, 0]
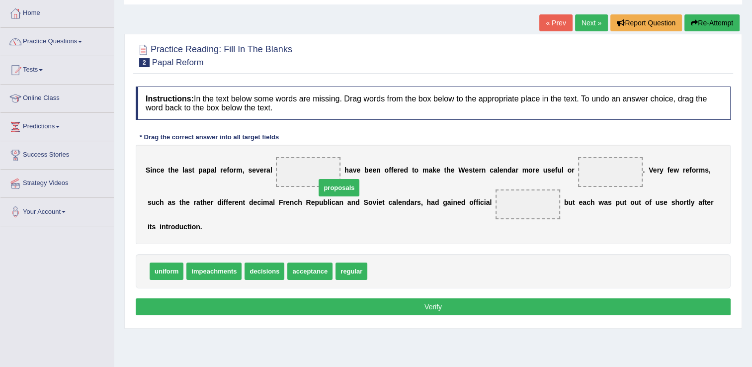
drag, startPoint x: 380, startPoint y: 256, endPoint x: 328, endPoint y: 172, distance: 98.2
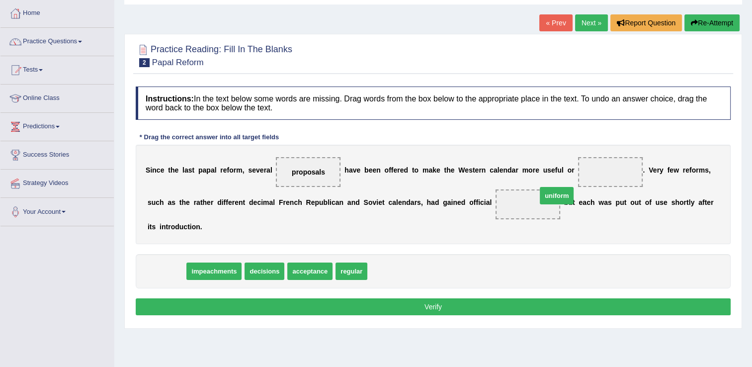
drag, startPoint x: 161, startPoint y: 256, endPoint x: 552, endPoint y: 180, distance: 398.5
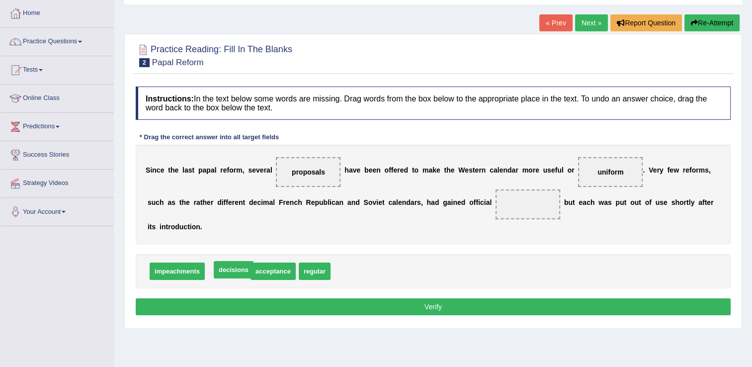
drag, startPoint x: 234, startPoint y: 255, endPoint x: 240, endPoint y: 254, distance: 6.1
drag, startPoint x: 226, startPoint y: 259, endPoint x: 478, endPoint y: 210, distance: 256.7
click at [587, 306] on div "Instructions: In the text below some words are missing. Drag words from the box…" at bounding box center [433, 203] width 600 height 242
click at [579, 298] on button "Verify" at bounding box center [433, 306] width 595 height 17
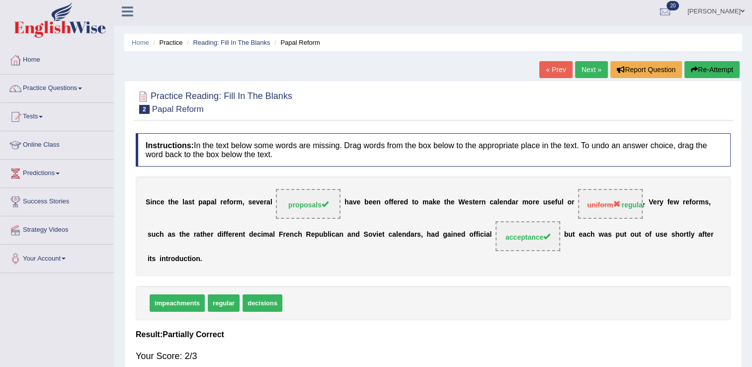
scroll to position [0, 0]
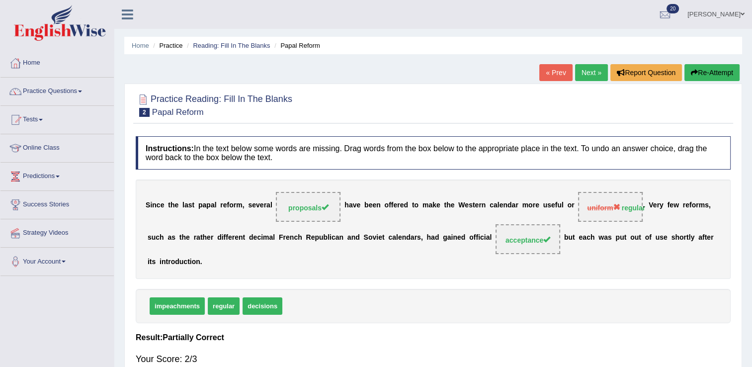
click at [597, 71] on link "Next »" at bounding box center [591, 72] width 33 height 17
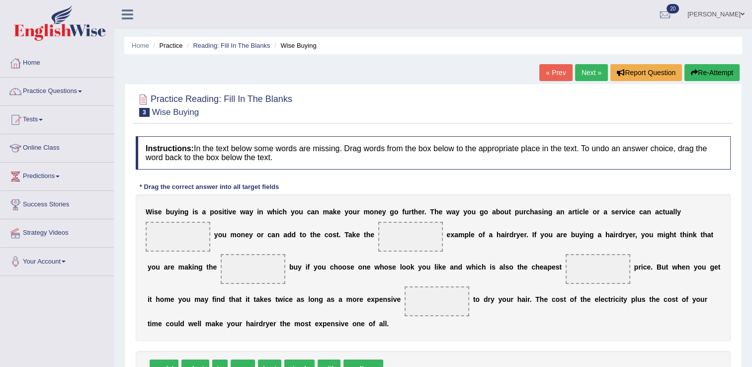
scroll to position [50, 0]
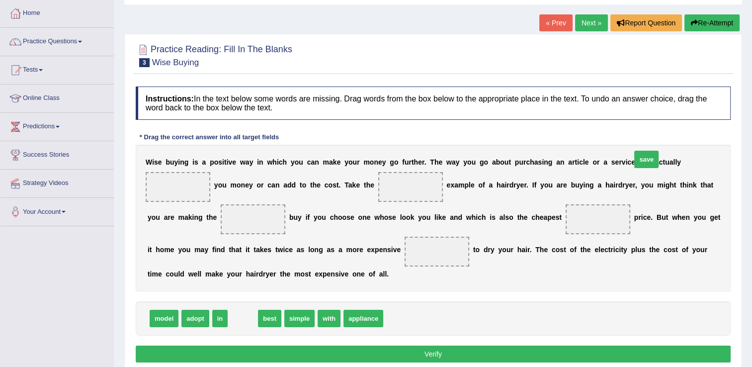
drag, startPoint x: 238, startPoint y: 336, endPoint x: 680, endPoint y: 178, distance: 469.2
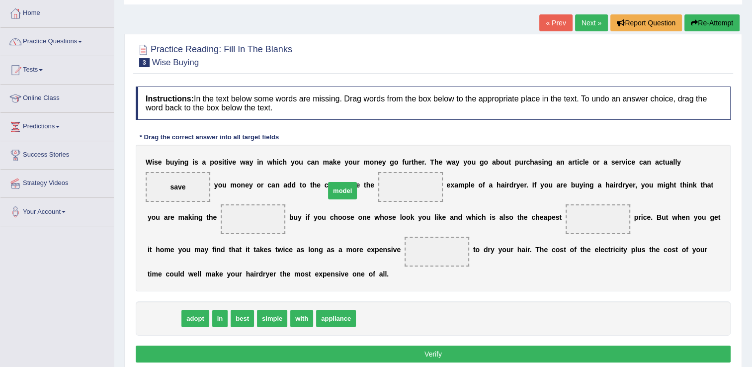
drag, startPoint x: 180, startPoint y: 331, endPoint x: 344, endPoint y: 212, distance: 202.1
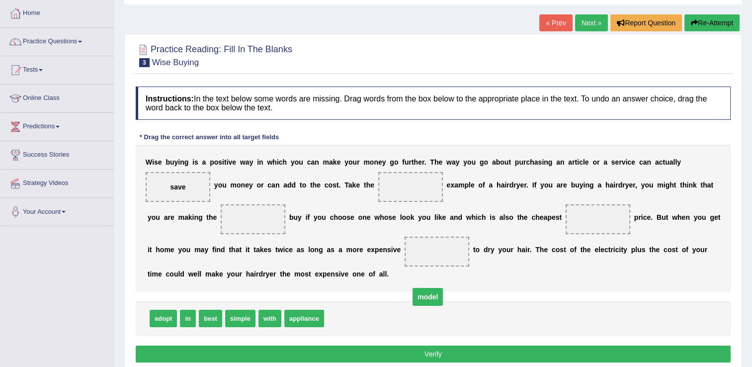
drag, startPoint x: 338, startPoint y: 205, endPoint x: 352, endPoint y: 323, distance: 118.6
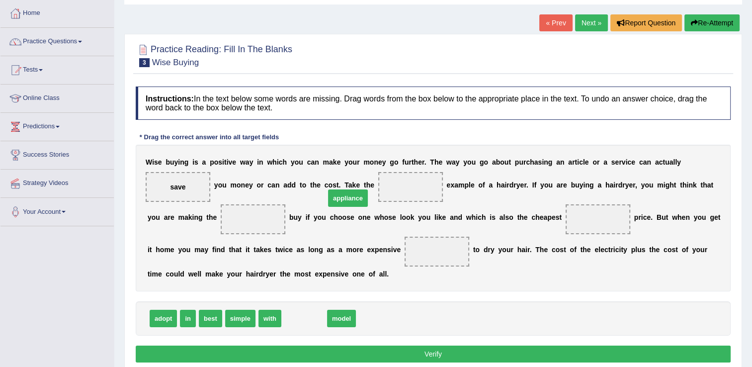
drag, startPoint x: 306, startPoint y: 333, endPoint x: 346, endPoint y: 204, distance: 135.2
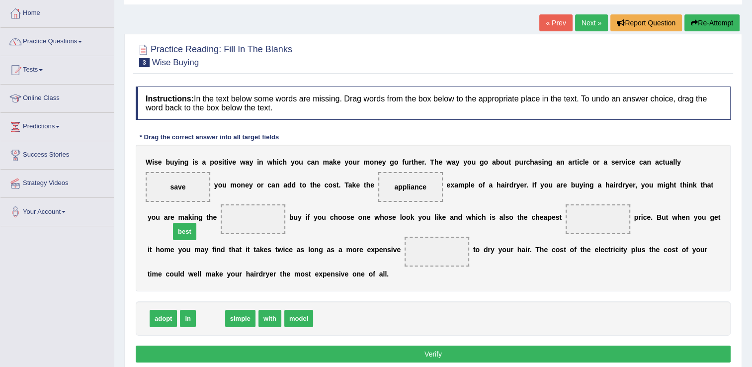
drag, startPoint x: 205, startPoint y: 335, endPoint x: 179, endPoint y: 248, distance: 90.8
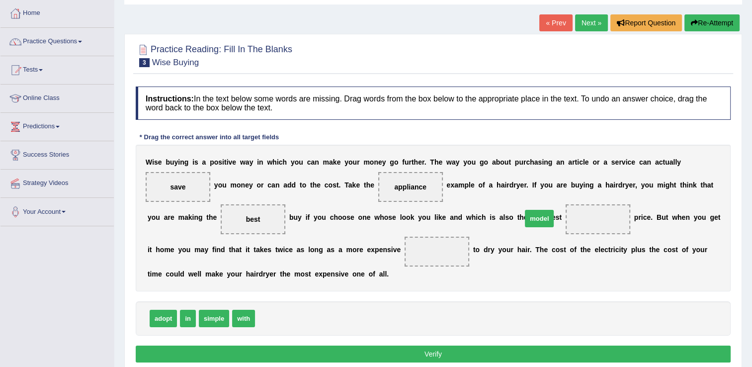
drag, startPoint x: 263, startPoint y: 333, endPoint x: 502, endPoint y: 232, distance: 259.1
drag, startPoint x: 502, startPoint y: 233, endPoint x: 289, endPoint y: 335, distance: 235.5
drag, startPoint x: 177, startPoint y: 240, endPoint x: 489, endPoint y: 240, distance: 311.7
drag, startPoint x: 263, startPoint y: 334, endPoint x: 306, endPoint y: 272, distance: 75.3
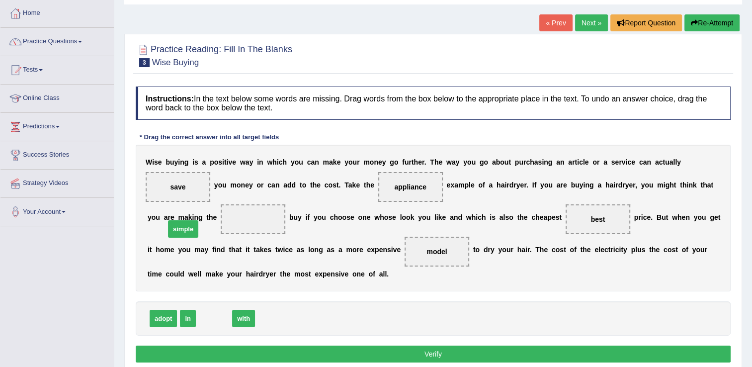
drag, startPoint x: 216, startPoint y: 334, endPoint x: 185, endPoint y: 244, distance: 94.7
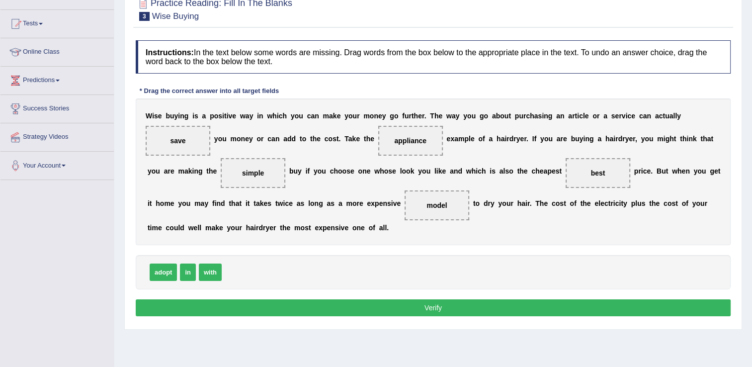
scroll to position [155, 0]
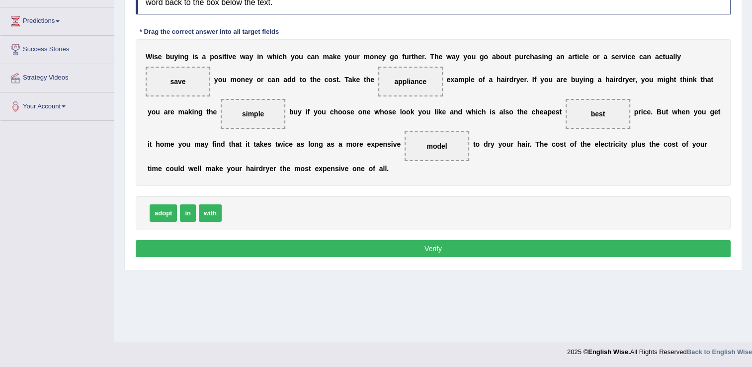
click at [294, 257] on button "Verify" at bounding box center [433, 248] width 595 height 17
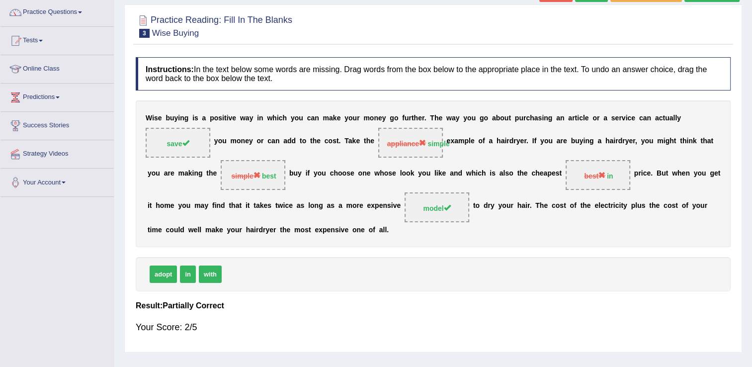
scroll to position [56, 0]
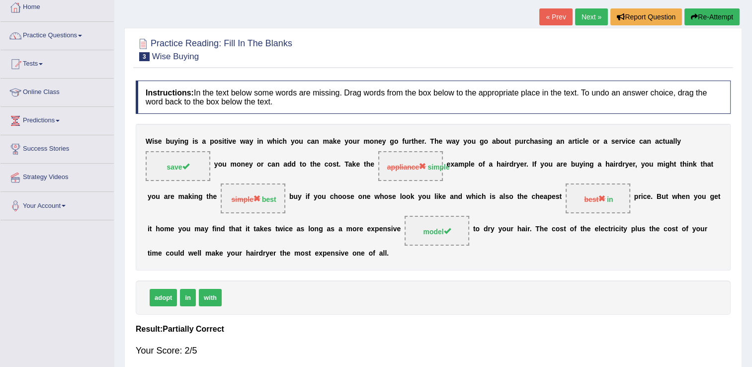
click at [707, 17] on button "Re-Attempt" at bounding box center [712, 16] width 55 height 17
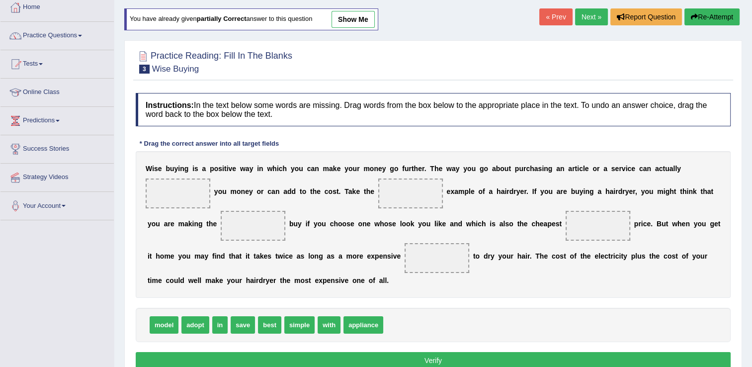
scroll to position [56, 0]
drag, startPoint x: 248, startPoint y: 341, endPoint x: 692, endPoint y: 182, distance: 472.1
drag, startPoint x: 234, startPoint y: 343, endPoint x: 343, endPoint y: 225, distance: 160.4
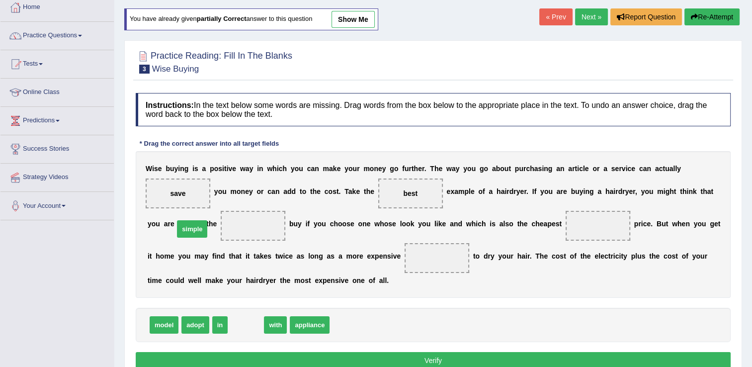
drag, startPoint x: 247, startPoint y: 346, endPoint x: 192, endPoint y: 249, distance: 110.9
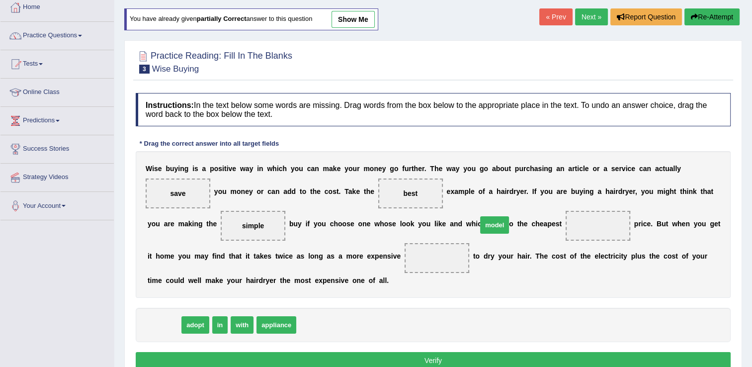
drag, startPoint x: 214, startPoint y: 333, endPoint x: 493, endPoint y: 240, distance: 294.2
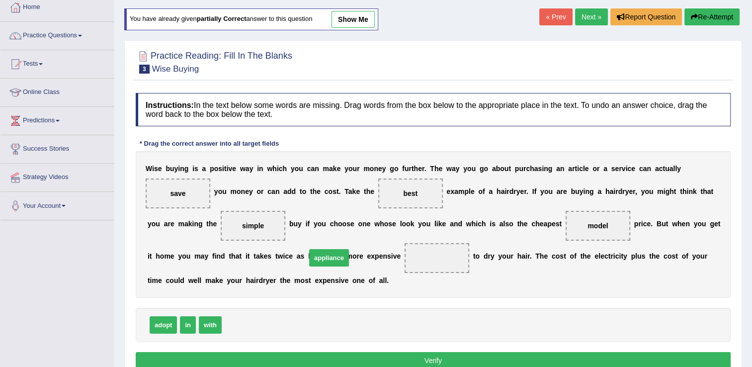
drag, startPoint x: 244, startPoint y: 342, endPoint x: 321, endPoint y: 276, distance: 100.5
